Goal: Information Seeking & Learning: Learn about a topic

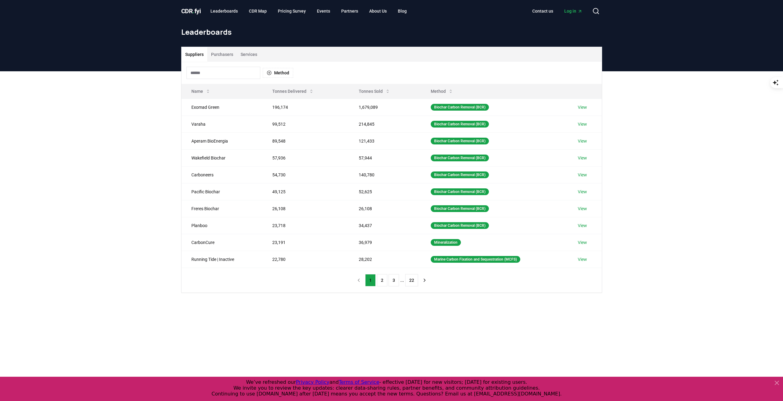
click at [188, 10] on span "CDR . fyi" at bounding box center [191, 10] width 20 height 7
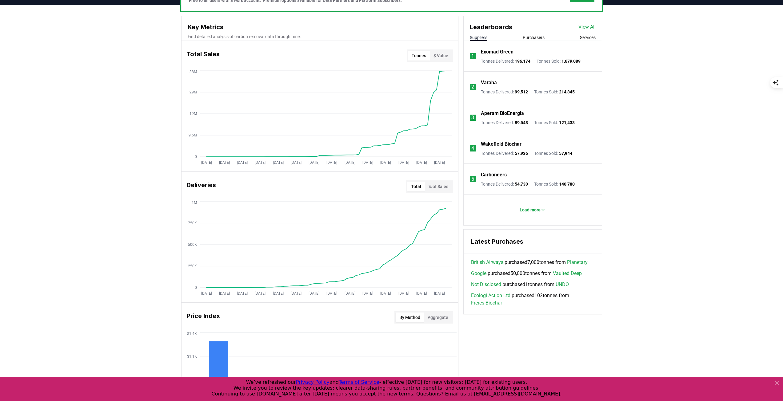
scroll to position [215, 0]
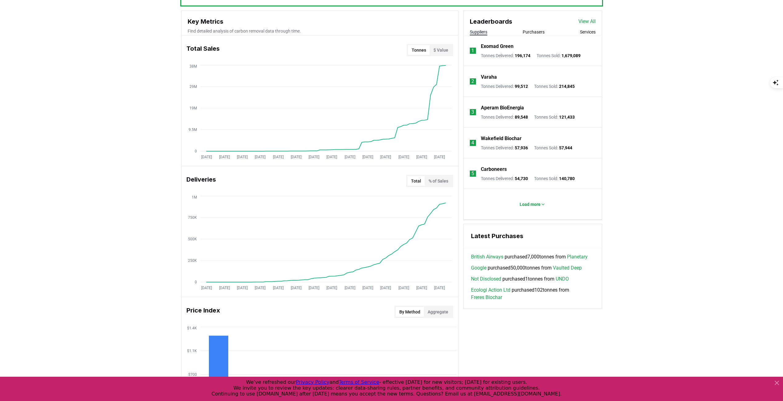
click at [535, 205] on p "Load more" at bounding box center [529, 204] width 21 height 6
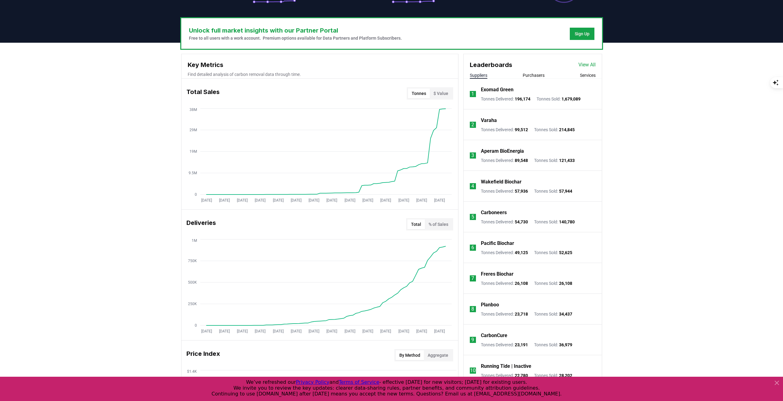
scroll to position [154, 0]
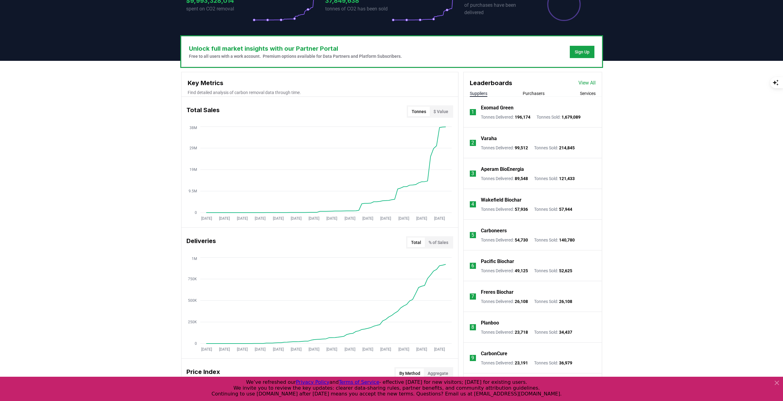
click at [539, 93] on button "Purchasers" at bounding box center [534, 93] width 22 height 6
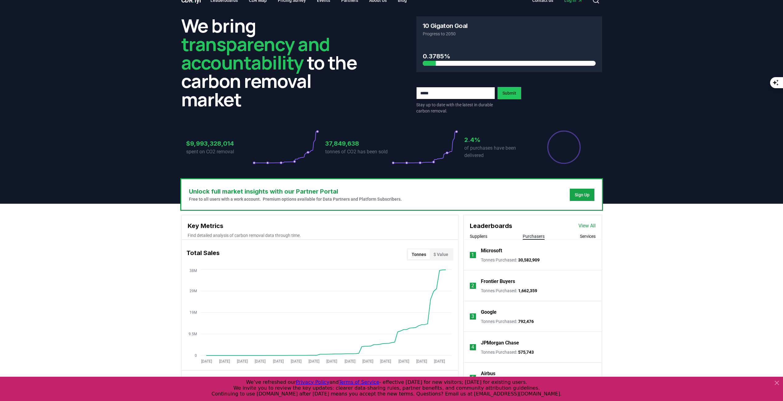
scroll to position [0, 0]
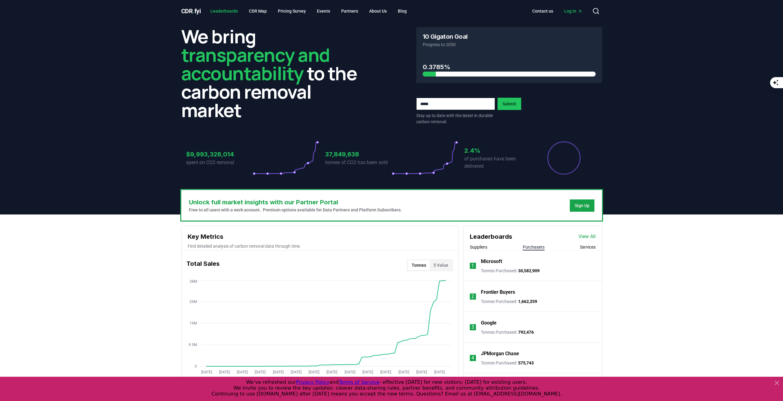
click at [223, 9] on link "Leaderboards" at bounding box center [223, 11] width 37 height 11
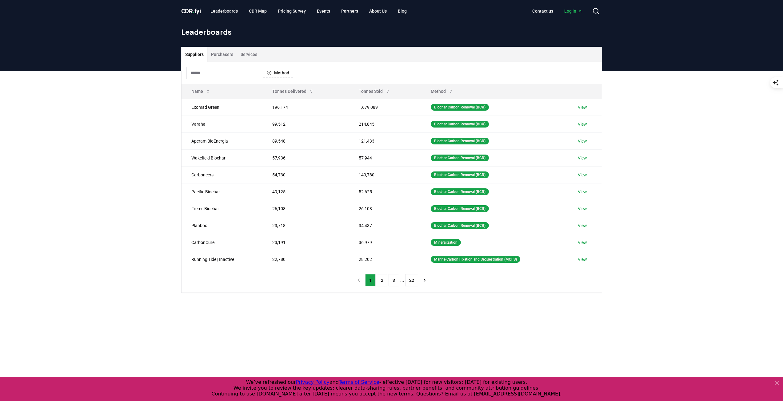
click at [229, 52] on button "Purchasers" at bounding box center [222, 54] width 30 height 15
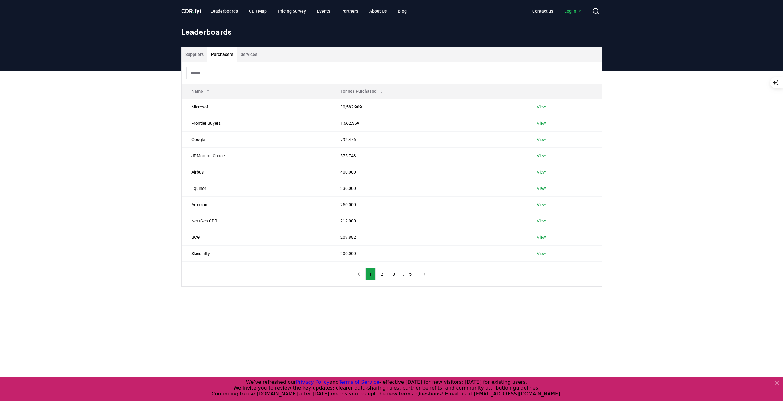
click at [541, 109] on link "View" at bounding box center [541, 107] width 9 height 6
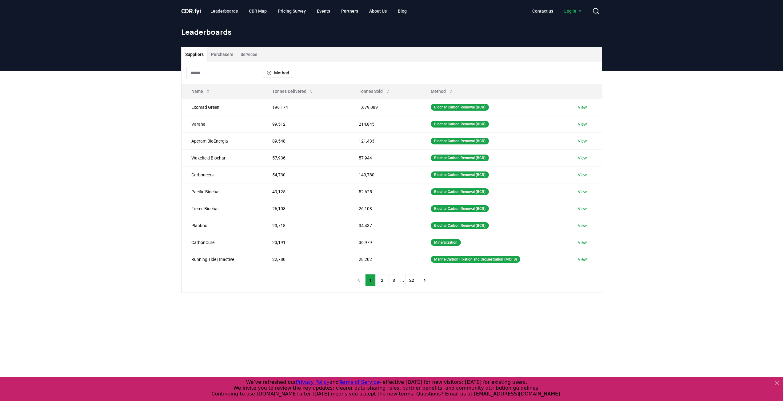
click at [221, 55] on button "Purchasers" at bounding box center [222, 54] width 30 height 15
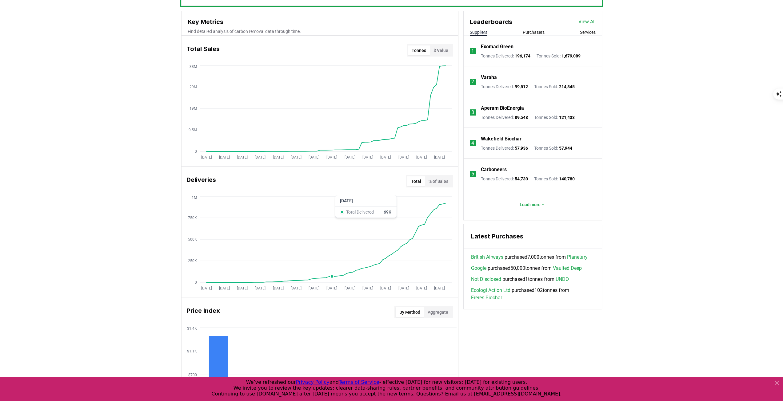
scroll to position [215, 0]
